Goal: Task Accomplishment & Management: Complete application form

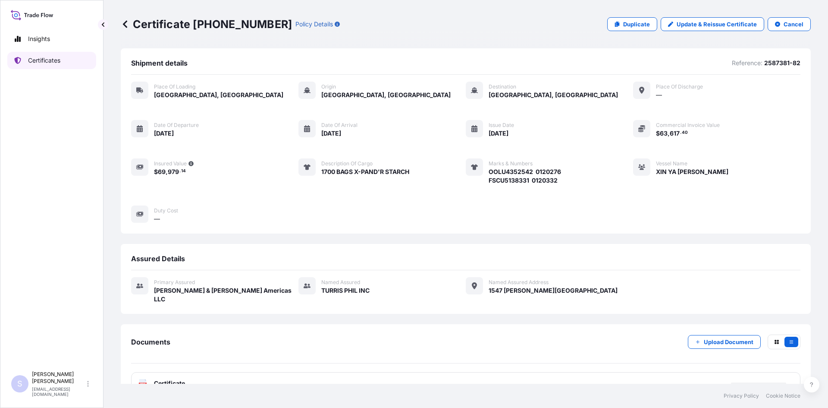
click at [66, 61] on link "Certificates" at bounding box center [51, 60] width 89 height 17
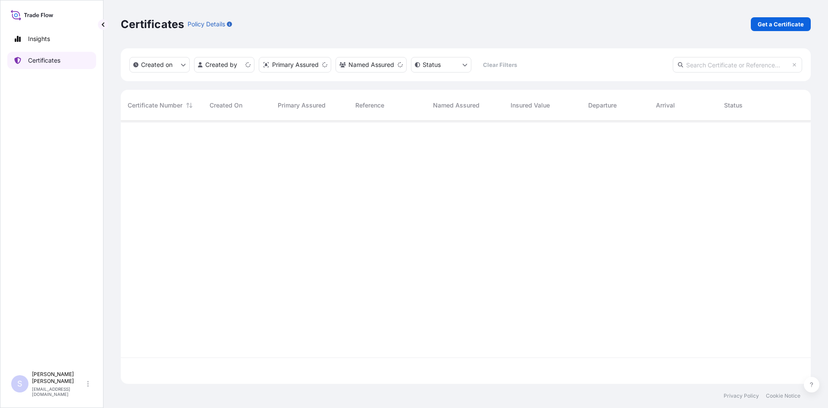
scroll to position [261, 684]
click at [789, 23] on p "Get a Certificate" at bounding box center [781, 24] width 46 height 9
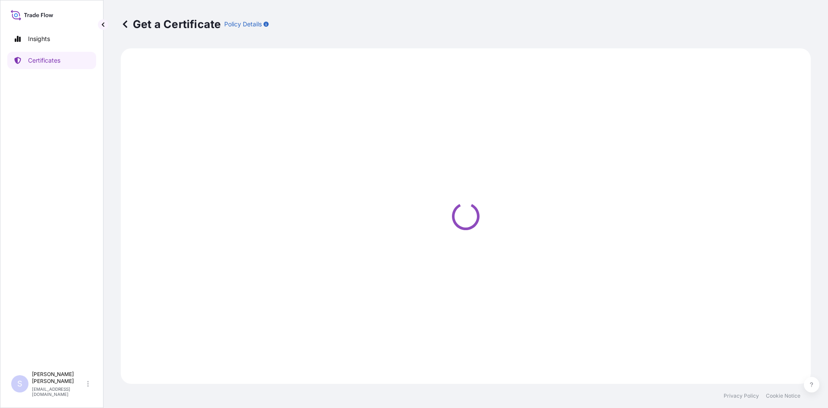
select select "Sea"
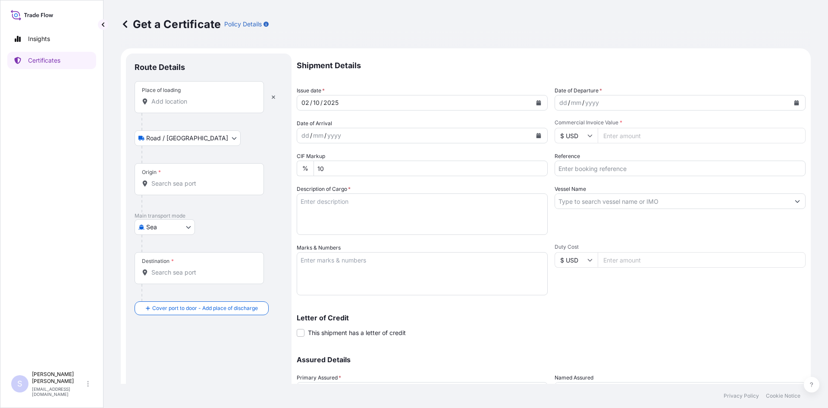
click at [213, 93] on div "Place of loading" at bounding box center [199, 97] width 129 height 32
click at [213, 97] on input "Place of loading" at bounding box center [202, 101] width 102 height 9
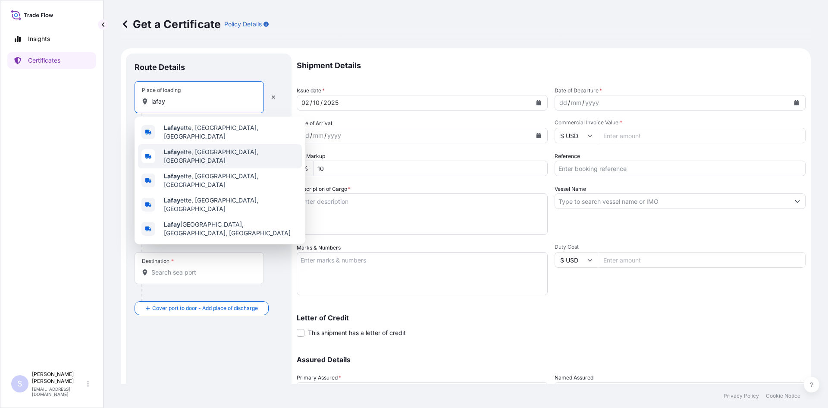
click at [206, 145] on div "Lafay ette, [GEOGRAPHIC_DATA], [GEOGRAPHIC_DATA]" at bounding box center [220, 156] width 164 height 24
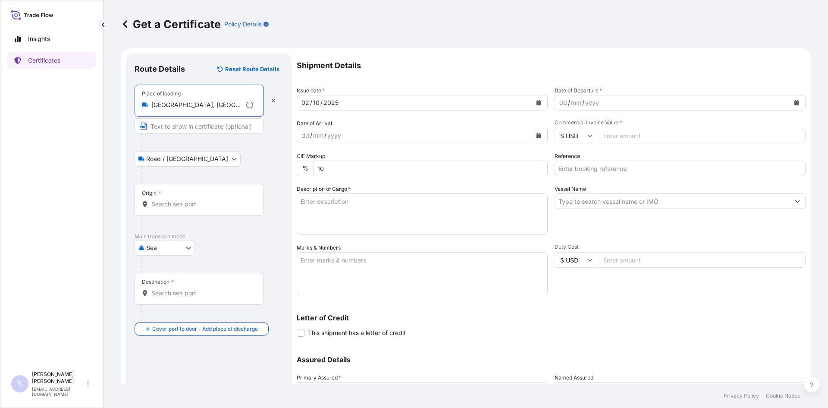
type input "[GEOGRAPHIC_DATA], [GEOGRAPHIC_DATA], [GEOGRAPHIC_DATA]"
click at [187, 215] on div "Origin *" at bounding box center [199, 200] width 129 height 32
click at [187, 208] on input "Origin *" at bounding box center [202, 204] width 102 height 9
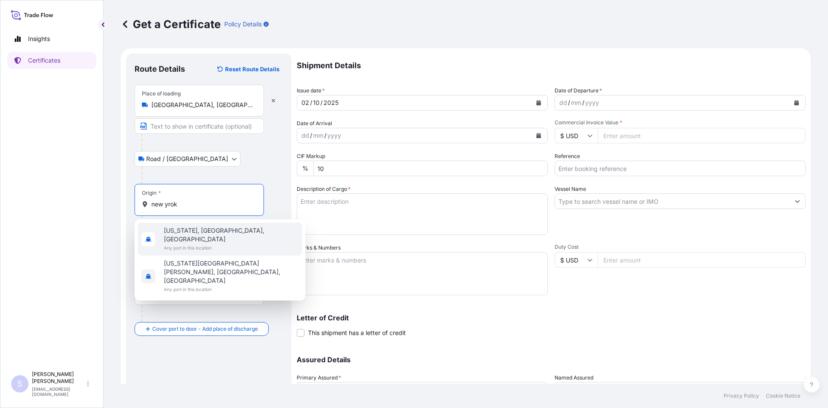
click at [187, 243] on span "Any port in this location" at bounding box center [231, 247] width 135 height 9
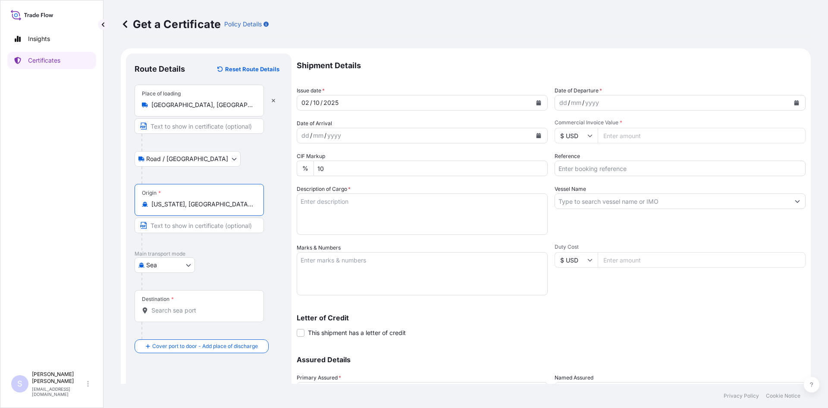
type input "[US_STATE], [GEOGRAPHIC_DATA], [GEOGRAPHIC_DATA]"
click at [175, 308] on input "Destination *" at bounding box center [202, 310] width 102 height 9
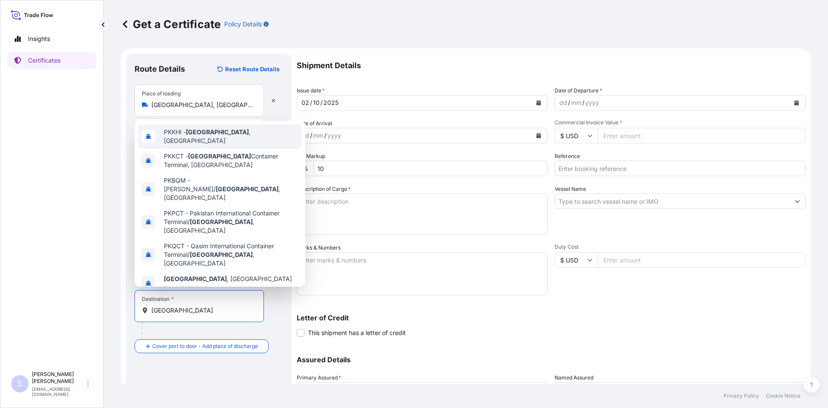
click at [232, 133] on span "PKKHI - [GEOGRAPHIC_DATA] , [GEOGRAPHIC_DATA]" at bounding box center [231, 136] width 135 height 17
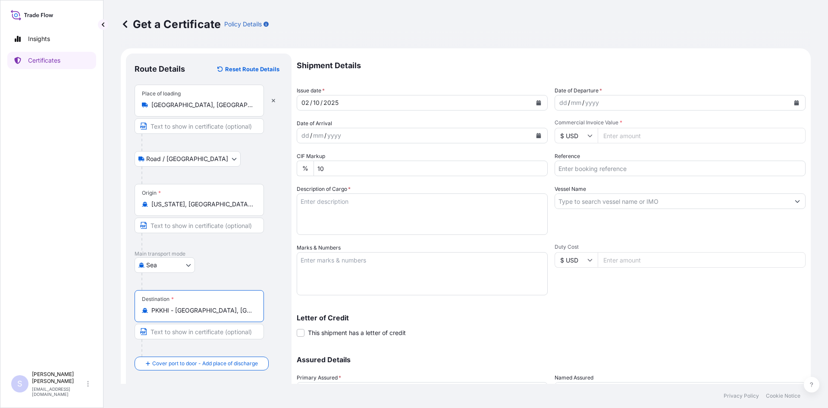
type input "PKKHI - [GEOGRAPHIC_DATA], [GEOGRAPHIC_DATA]"
click at [794, 100] on button "Calendar" at bounding box center [797, 103] width 14 height 14
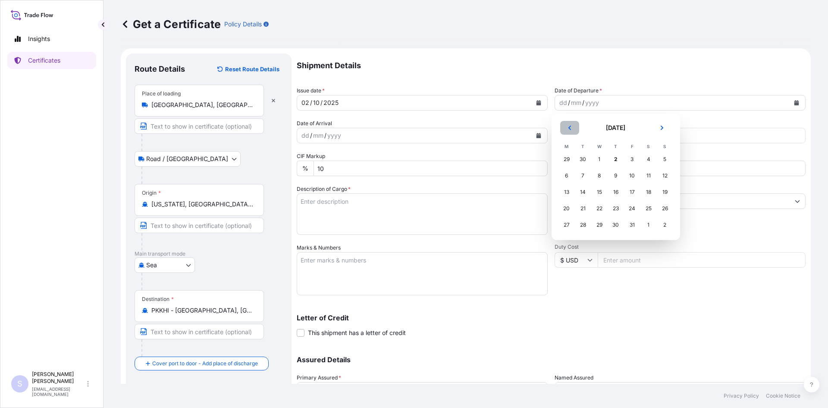
click at [572, 128] on icon "Previous" at bounding box center [569, 127] width 5 height 5
click at [576, 205] on div "23" at bounding box center [584, 209] width 16 height 16
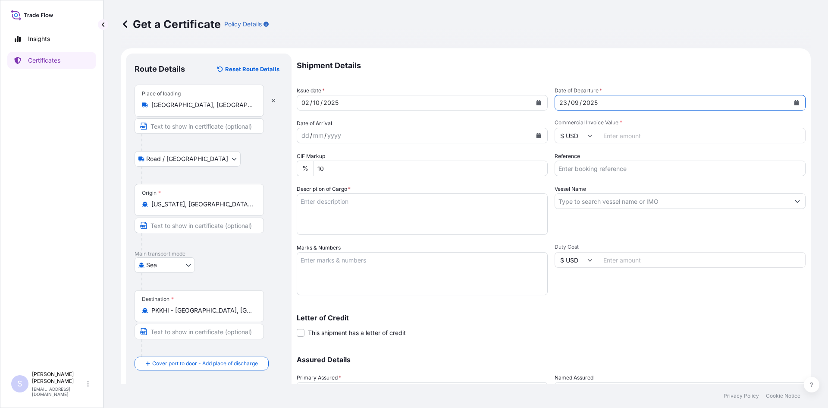
click at [542, 138] on button "Calendar" at bounding box center [539, 136] width 14 height 14
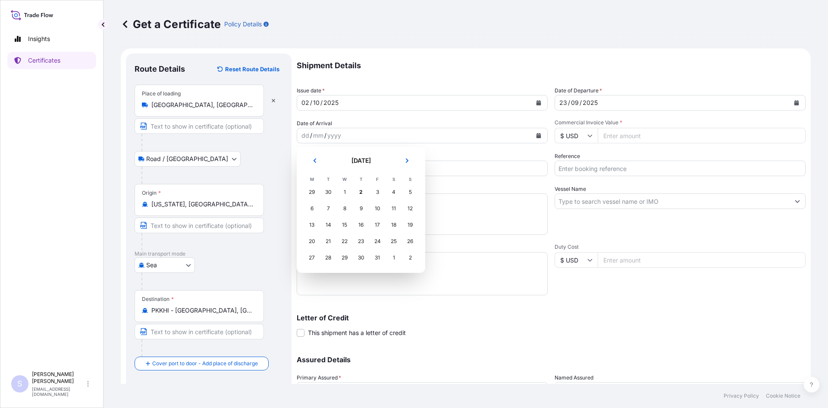
click at [398, 154] on header "[DATE]" at bounding box center [361, 164] width 115 height 21
click at [401, 154] on button "Next" at bounding box center [407, 161] width 19 height 14
click at [358, 206] on div "6" at bounding box center [361, 209] width 16 height 16
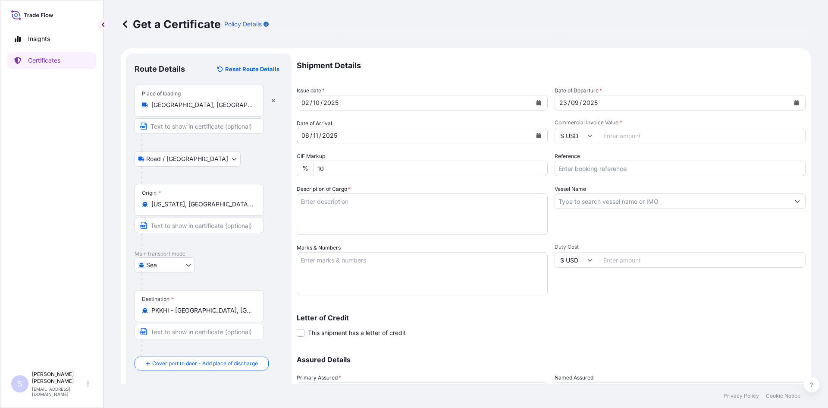
click at [666, 137] on input "Commercial Invoice Value *" at bounding box center [702, 136] width 208 height 16
click at [693, 140] on input "Commercial Invoice Value *" at bounding box center [702, 136] width 208 height 16
type input "46267.20"
type input "2579046"
type textarea "850 BAGS STAMIST R INSTANT 364 NG STARCH 50 LB BAG"
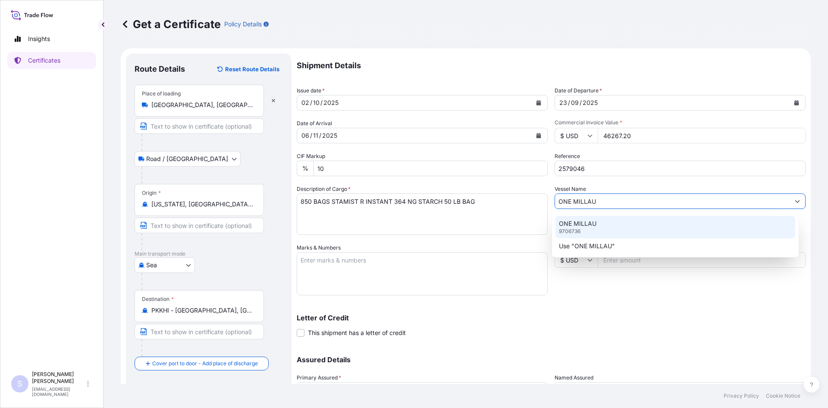
click at [620, 221] on div "ONE MILLAU 9706736" at bounding box center [676, 227] width 240 height 22
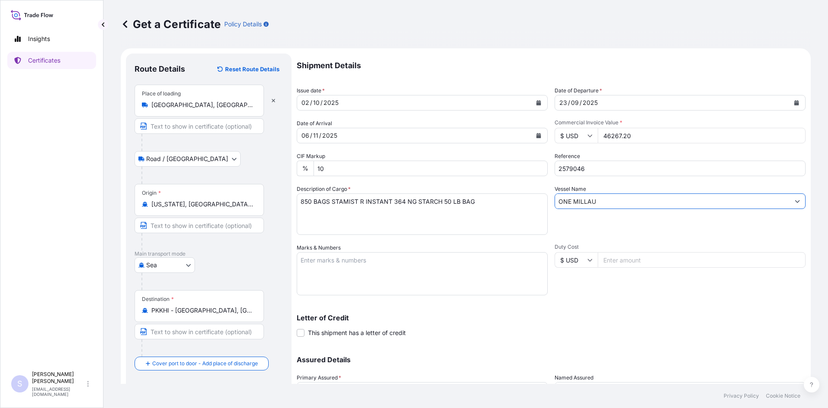
type input "ONE MILLAU"
drag, startPoint x: 434, startPoint y: 255, endPoint x: 429, endPoint y: 256, distance: 5.2
click at [429, 255] on textarea "Marks & Numbers" at bounding box center [422, 273] width 251 height 43
click at [426, 263] on textarea "Marks & Numbers" at bounding box center [422, 273] width 251 height 43
type textarea "F"
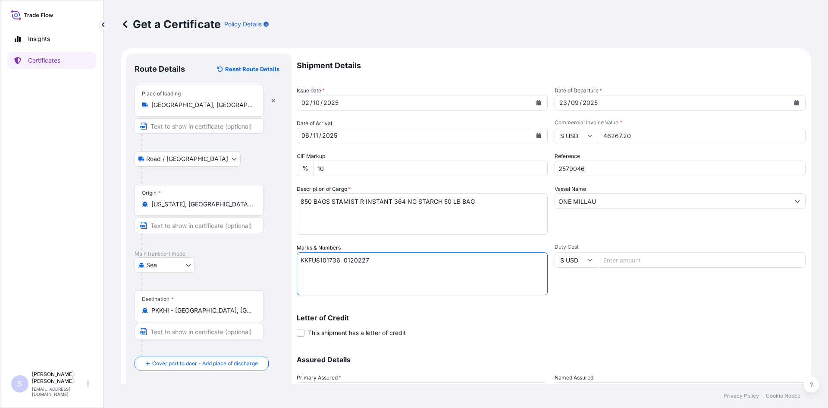
type textarea "KKFU8101736 0120227"
click at [676, 320] on p "Letter of Credit" at bounding box center [551, 317] width 509 height 7
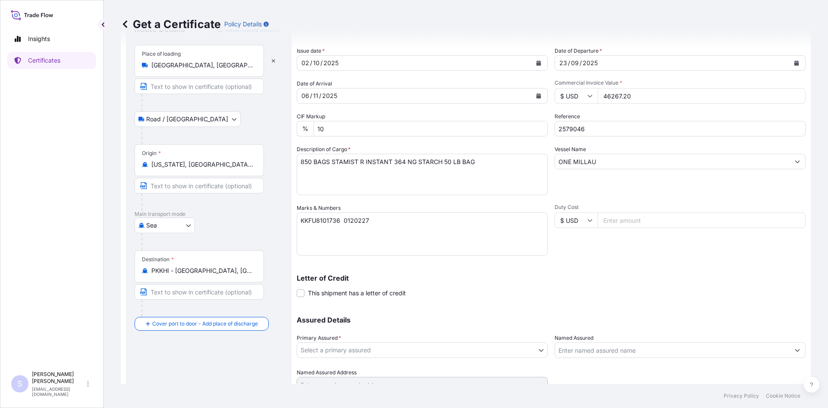
scroll to position [78, 0]
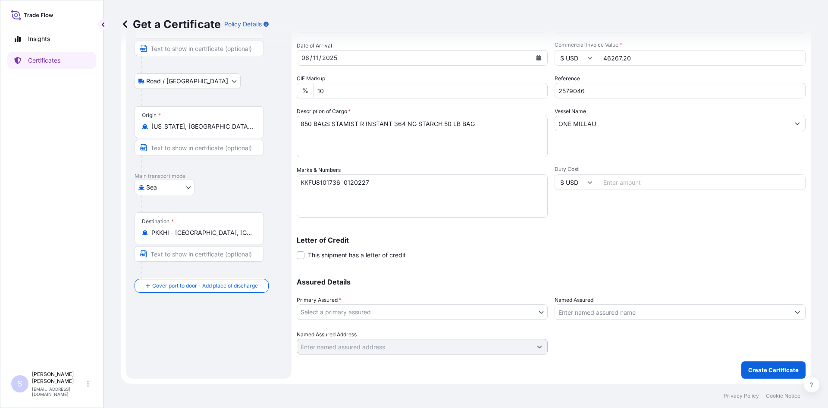
click at [425, 302] on div "Primary Assured * Select a primary assured" at bounding box center [422, 308] width 251 height 24
click at [423, 310] on body "Insights Certificates S [PERSON_NAME] [EMAIL_ADDRESS][DOMAIN_NAME] Get a Certif…" at bounding box center [414, 204] width 828 height 408
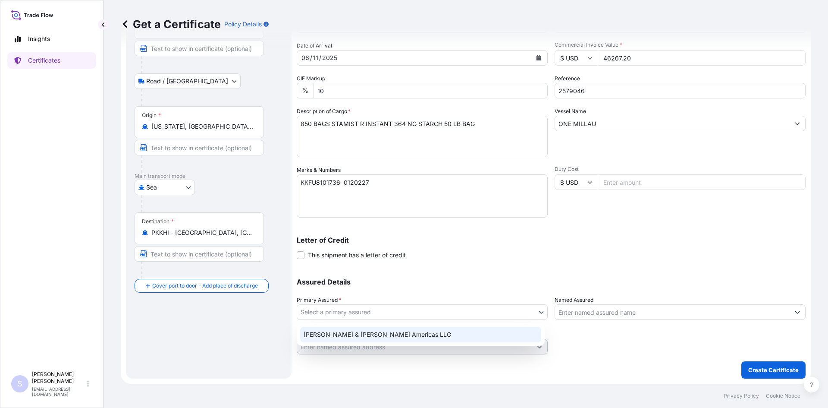
click at [407, 332] on div "[PERSON_NAME] & [PERSON_NAME] Americas LLC" at bounding box center [420, 335] width 241 height 16
select select "31658"
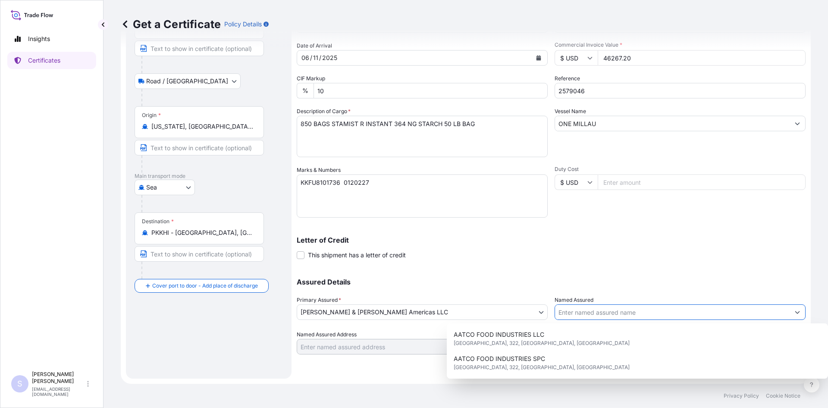
click at [579, 315] on input "Named Assured" at bounding box center [672, 312] width 235 height 16
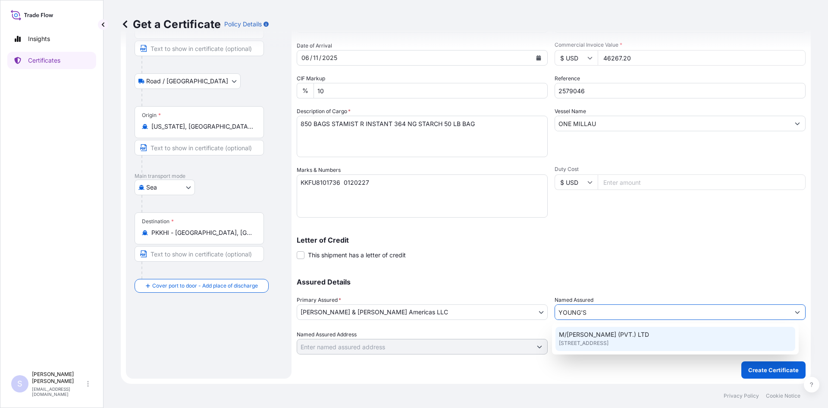
click at [599, 337] on span "M/[PERSON_NAME] (PVT.) LTD" at bounding box center [604, 334] width 90 height 9
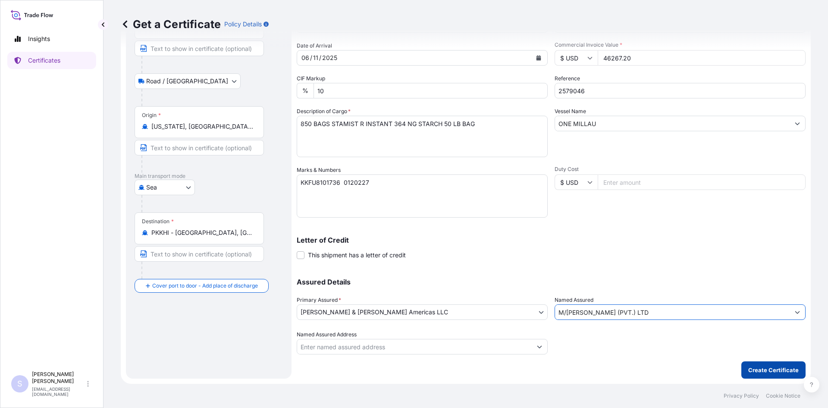
type input "M/[PERSON_NAME] (PVT.) LTD"
click at [742, 372] on button "Create Certificate" at bounding box center [774, 369] width 64 height 17
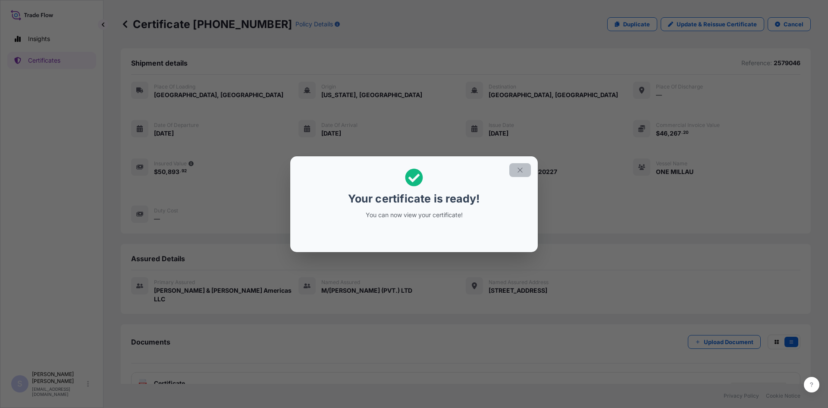
click at [523, 164] on button "button" at bounding box center [521, 170] width 22 height 14
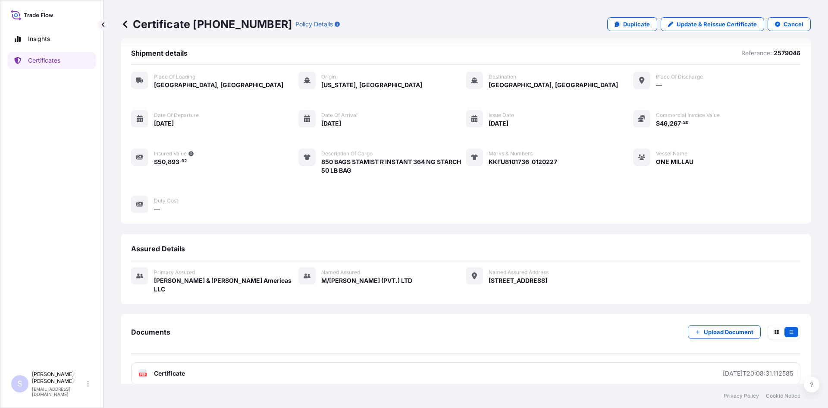
scroll to position [13, 0]
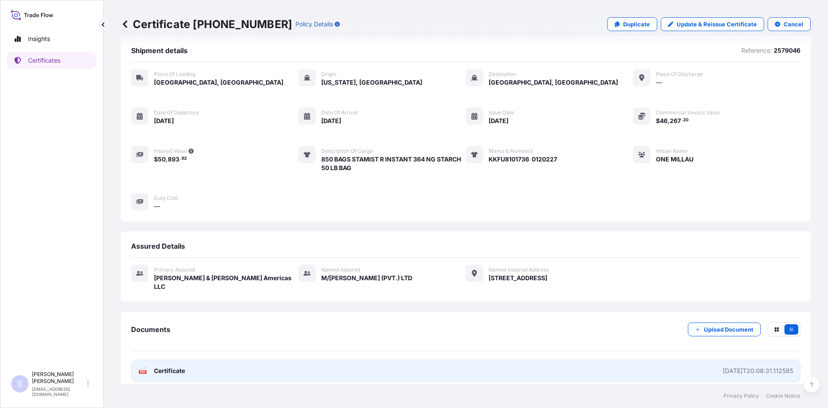
click at [145, 366] on icon at bounding box center [142, 370] width 7 height 9
